Goal: Task Accomplishment & Management: Use online tool/utility

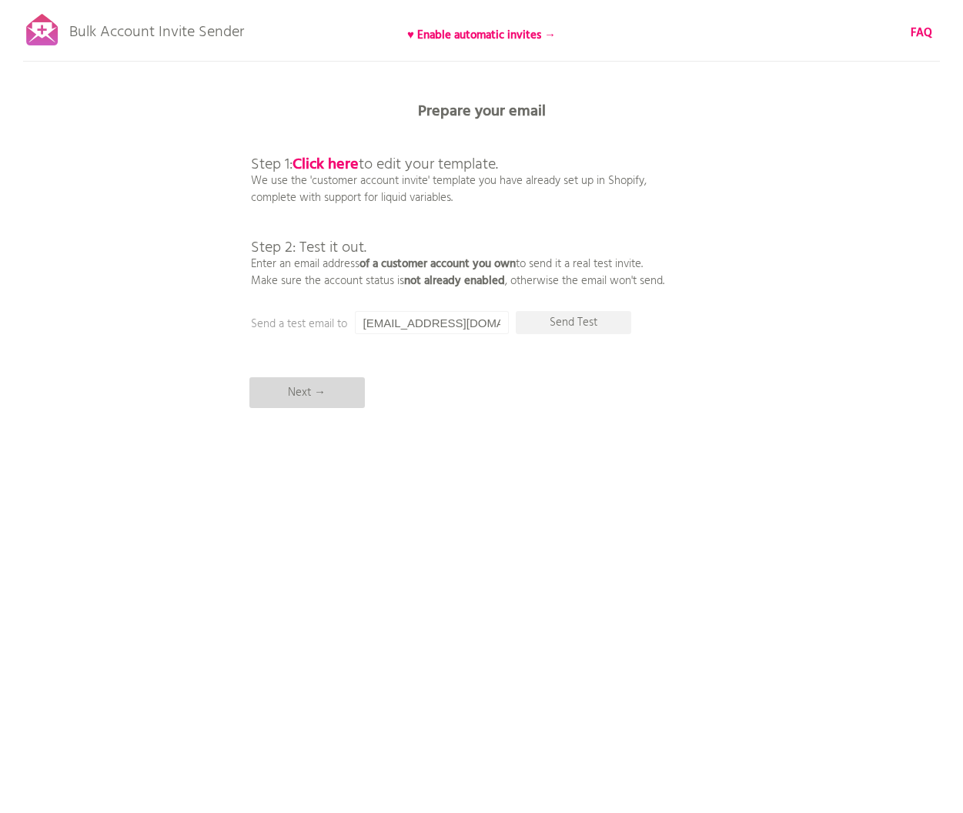
click at [319, 391] on p "Next →" at bounding box center [308, 392] width 116 height 31
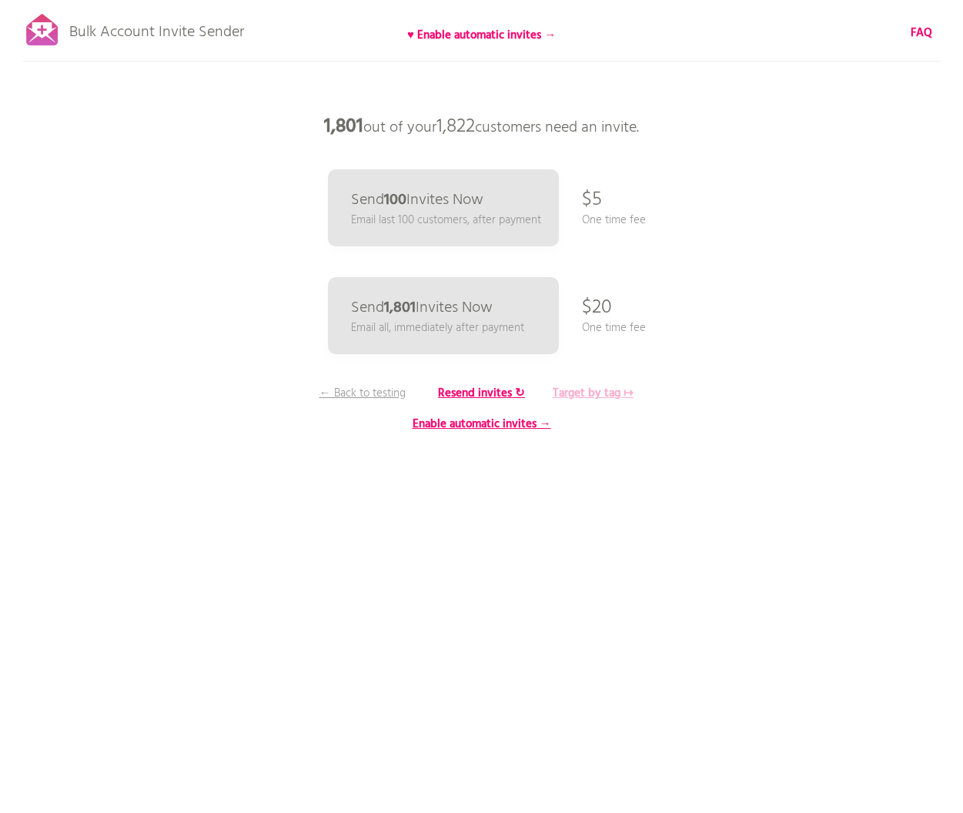
click at [590, 396] on b "Target by tag ↦" at bounding box center [593, 393] width 81 height 18
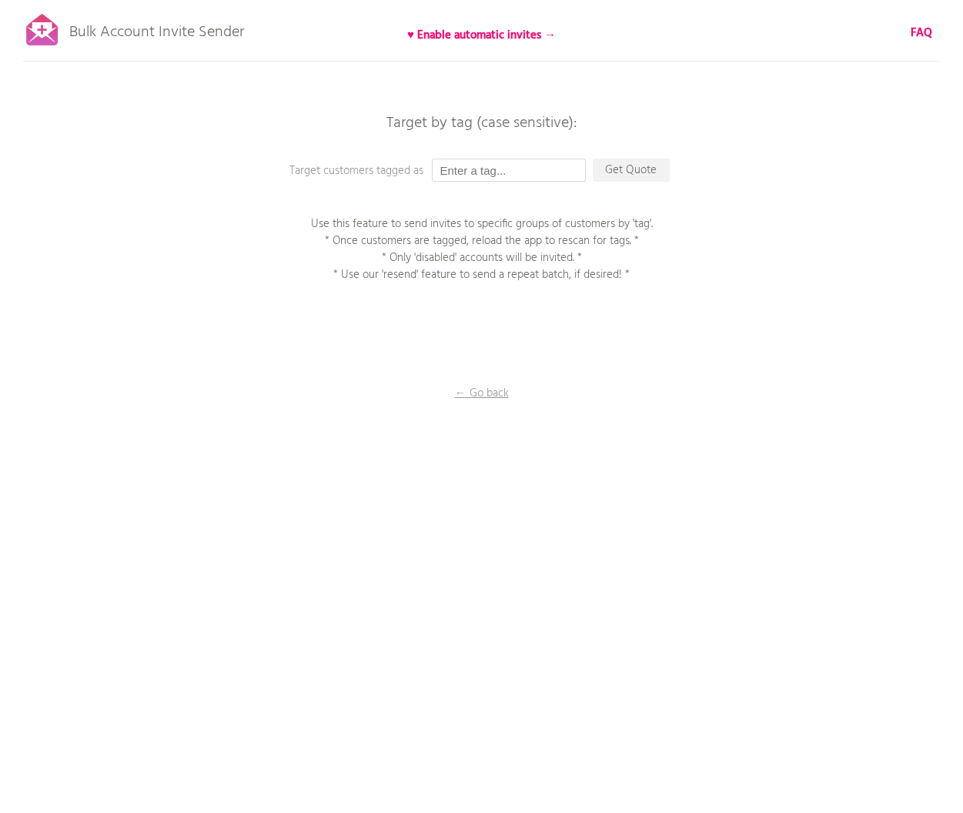
click at [498, 176] on input "text" at bounding box center [509, 170] width 154 height 23
click at [497, 174] on input "text" at bounding box center [509, 170] width 154 height 23
click at [486, 390] on p "← Go back" at bounding box center [482, 393] width 154 height 17
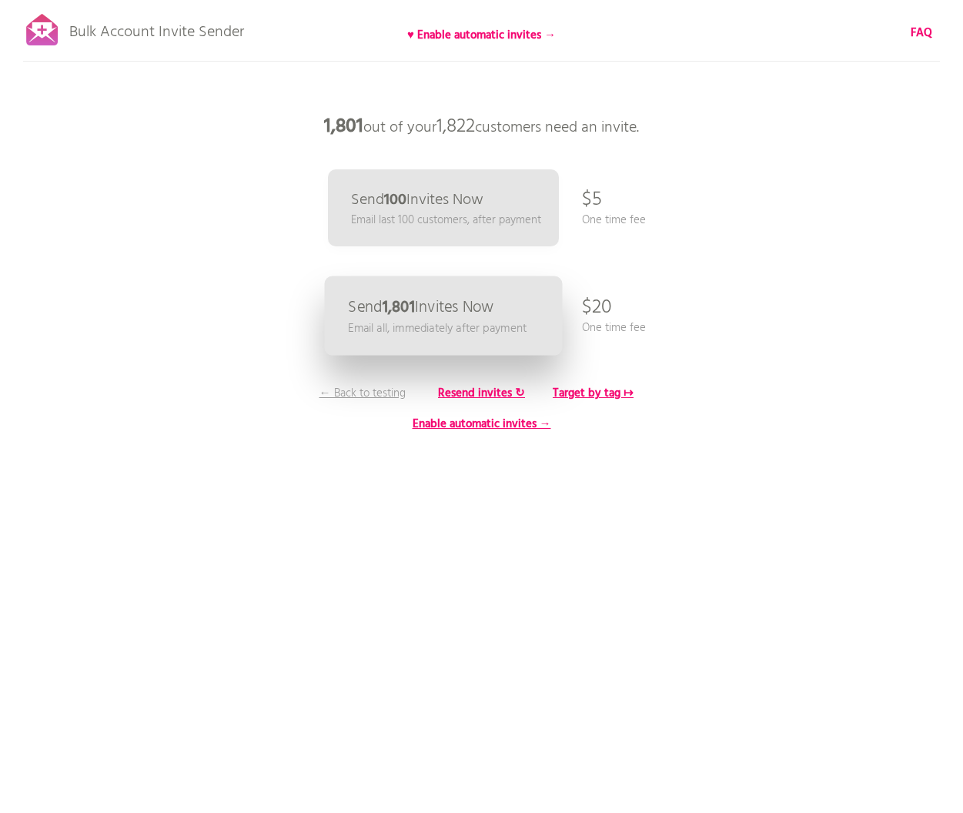
click at [452, 308] on p "Send 1,801 Invites Now" at bounding box center [421, 308] width 146 height 16
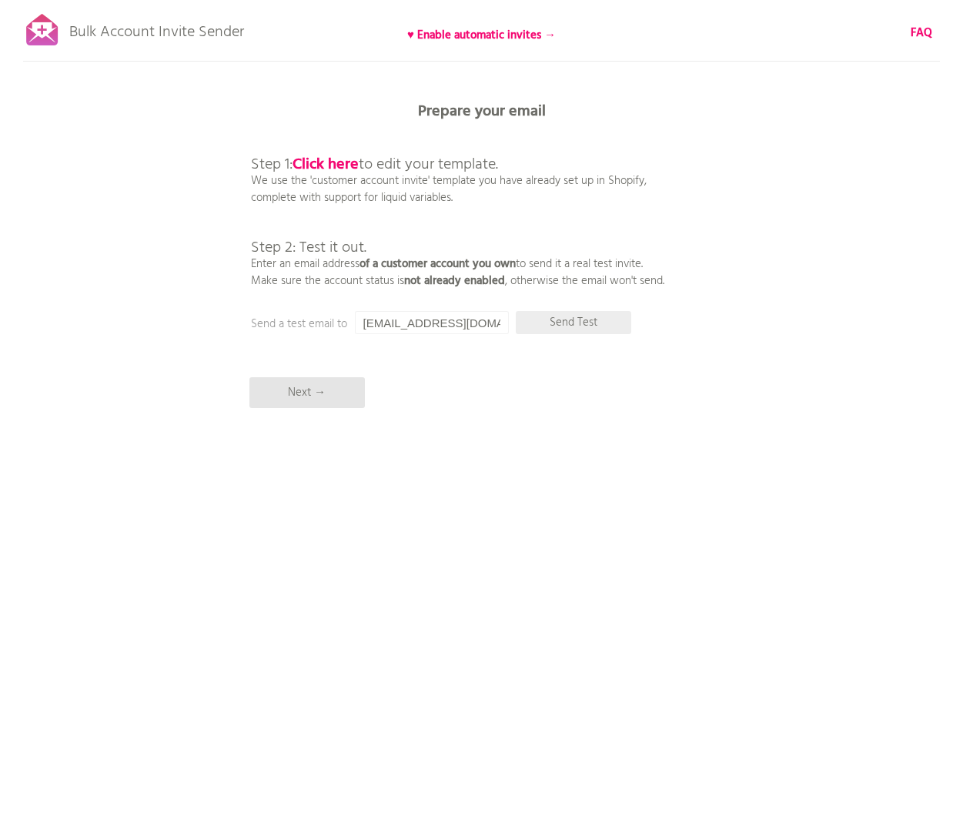
click at [548, 325] on p "Send Test" at bounding box center [574, 322] width 116 height 23
click at [308, 391] on p "Next →" at bounding box center [308, 392] width 116 height 31
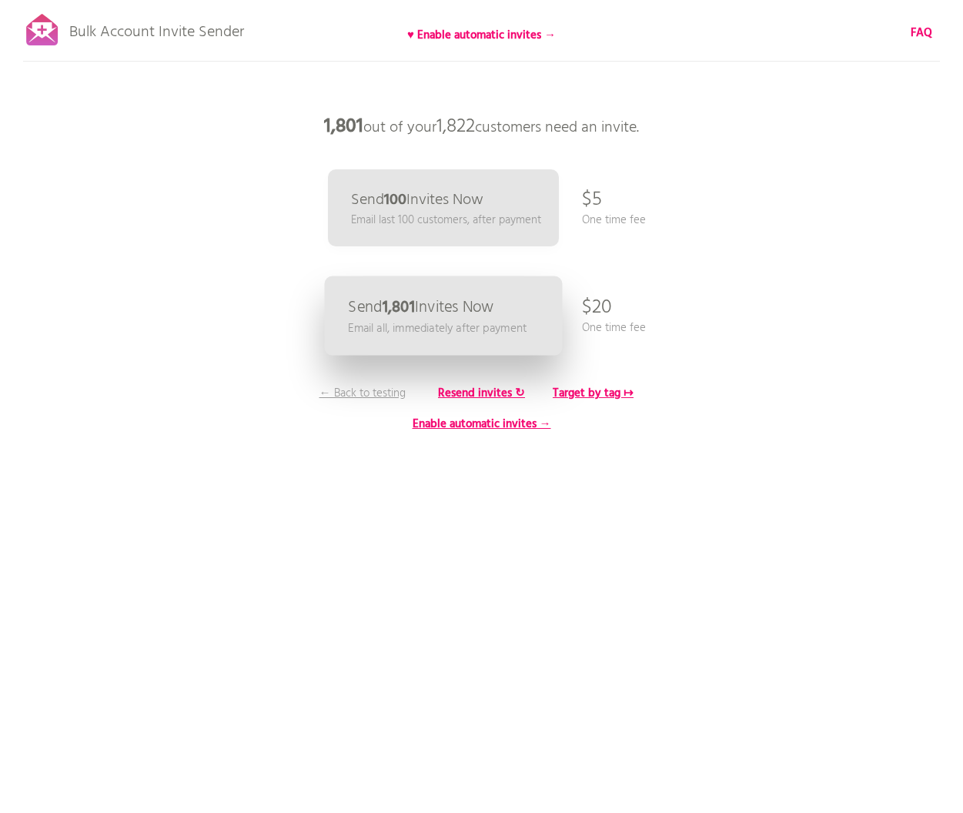
click at [460, 325] on p "Email all, immediately after payment" at bounding box center [437, 329] width 179 height 18
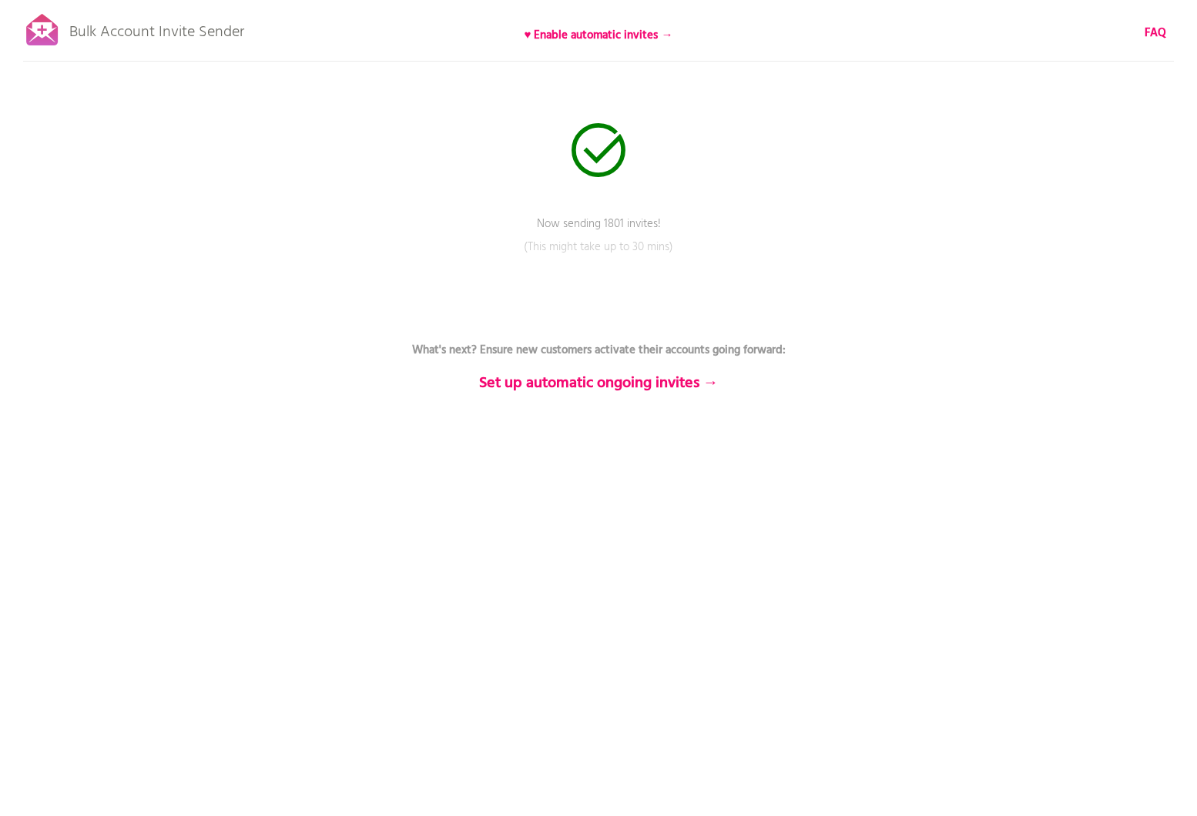
click at [239, 387] on div "Bulk Account Invite Sender ♥ Enable automatic invites → FAQ Now sending 1801 in…" at bounding box center [598, 269] width 1197 height 539
click at [49, 24] on div at bounding box center [42, 30] width 39 height 39
click at [49, 23] on div at bounding box center [42, 30] width 39 height 39
